Goal: Task Accomplishment & Management: Manage account settings

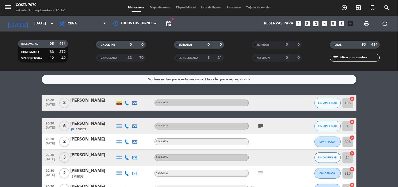
scroll to position [58, 0]
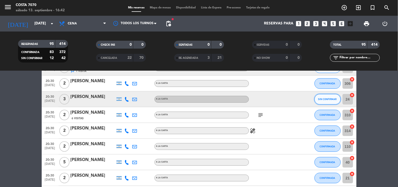
click at [323, 101] on button "SIN CONFIRMAR" at bounding box center [328, 99] width 26 height 11
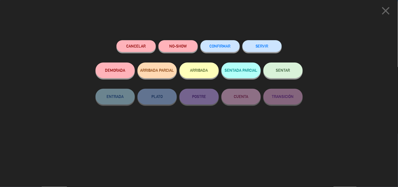
click at [221, 47] on span "CONFIRMAR" at bounding box center [220, 46] width 21 height 4
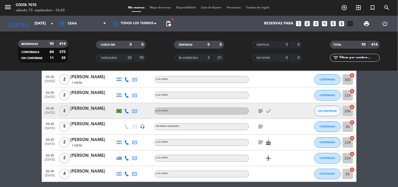
scroll to position [0, 0]
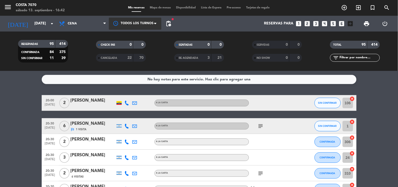
click at [160, 22] on div at bounding box center [135, 24] width 53 height 12
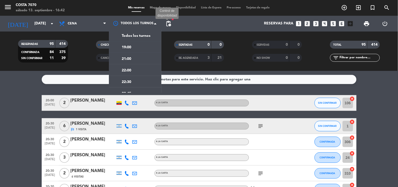
click at [168, 22] on span "pending_actions" at bounding box center [168, 23] width 6 height 6
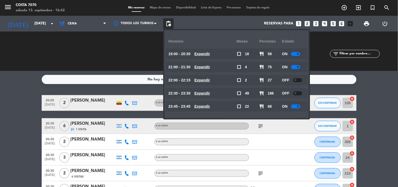
click at [7, 87] on div "No hay notas para este servicio. Haz clic para agregar una 20:00 sep. 13 2 Fran…" at bounding box center [199, 129] width 398 height 116
